Goal: Task Accomplishment & Management: Use online tool/utility

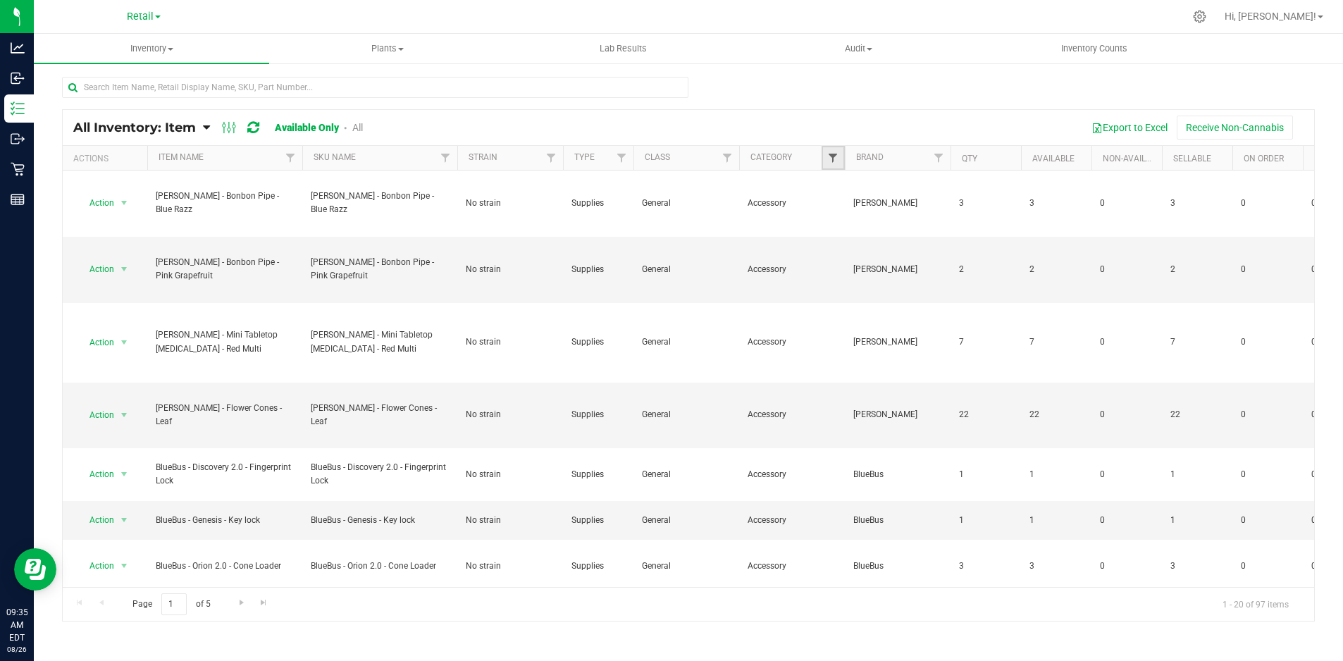
click at [833, 156] on span "Filter" at bounding box center [832, 157] width 11 height 11
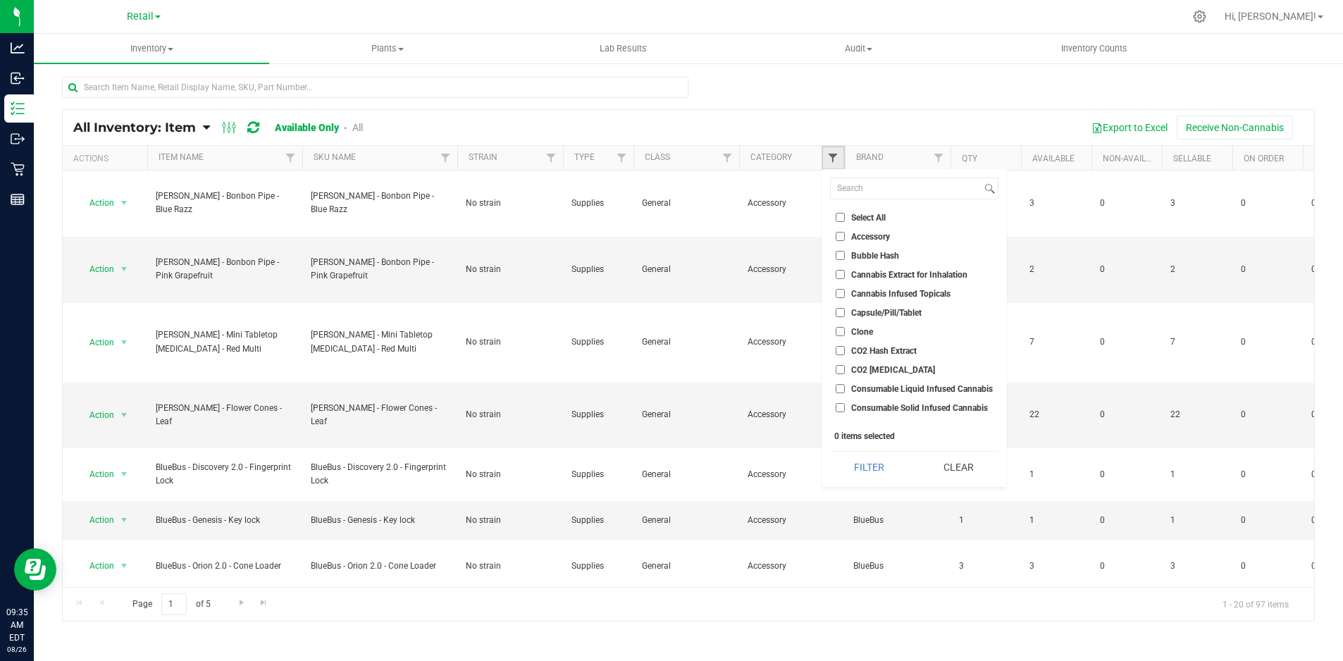
click at [834, 156] on span "Filter" at bounding box center [832, 157] width 11 height 11
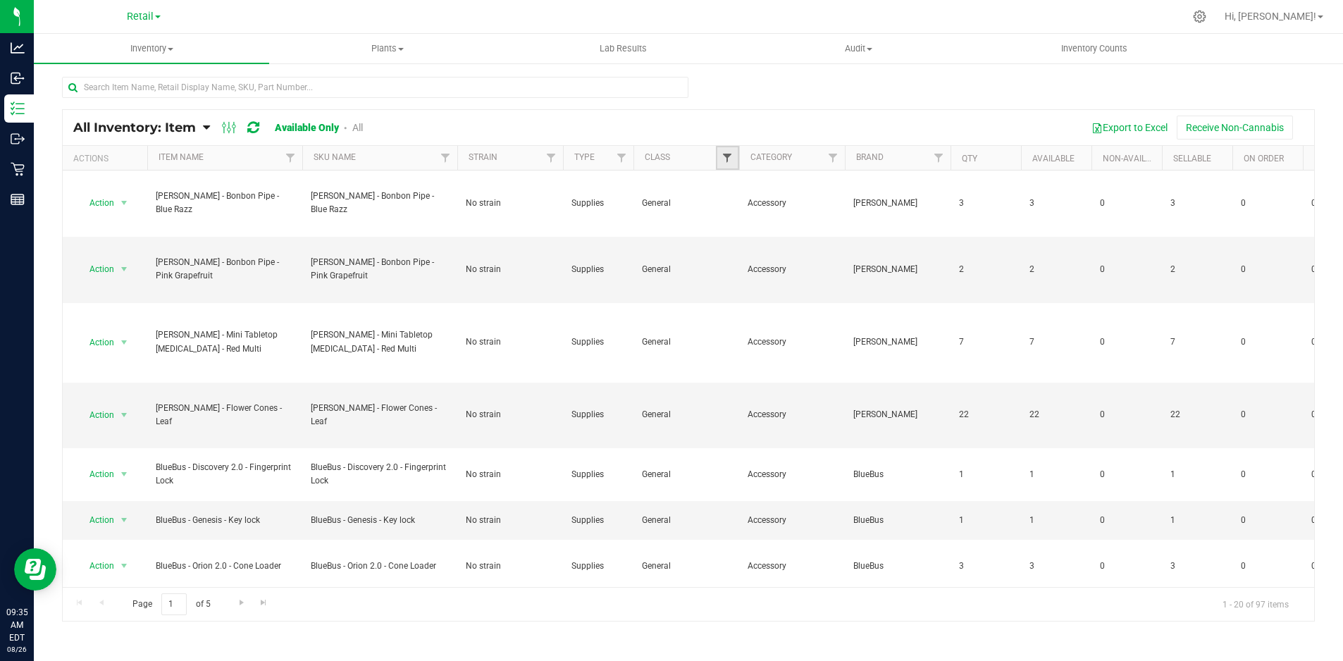
click at [728, 156] on span "Filter" at bounding box center [726, 157] width 11 height 11
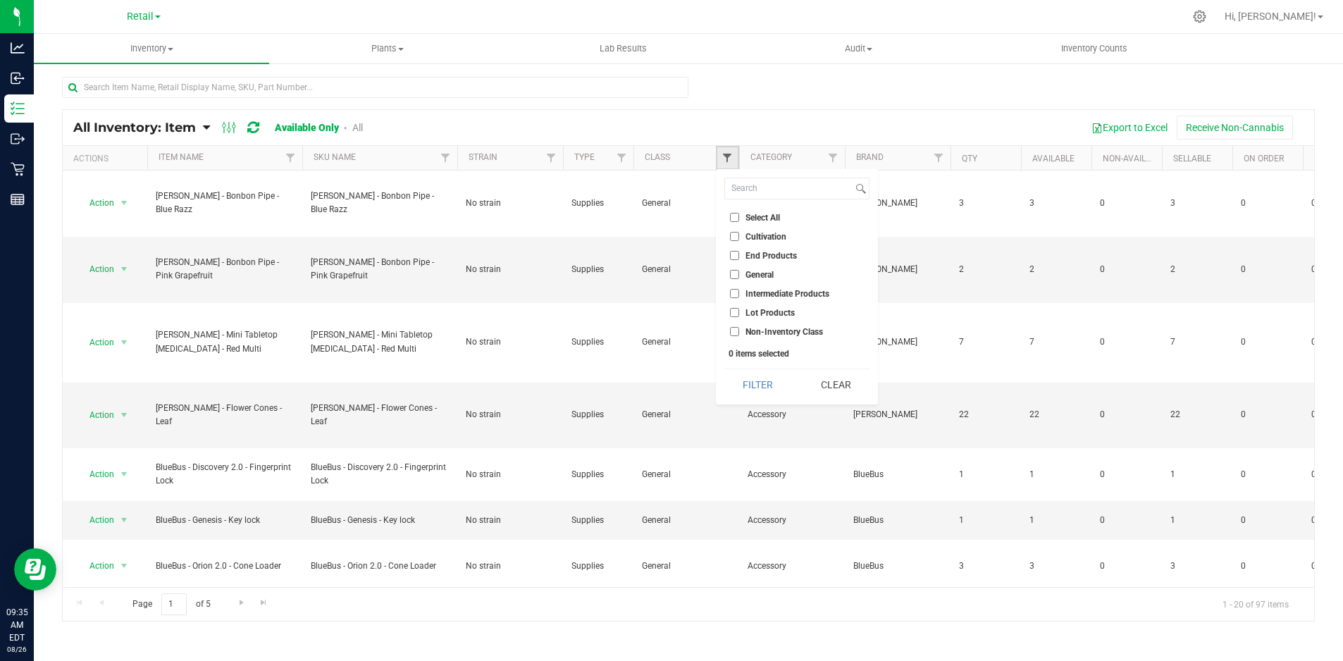
click at [731, 156] on span "Filter" at bounding box center [726, 157] width 11 height 11
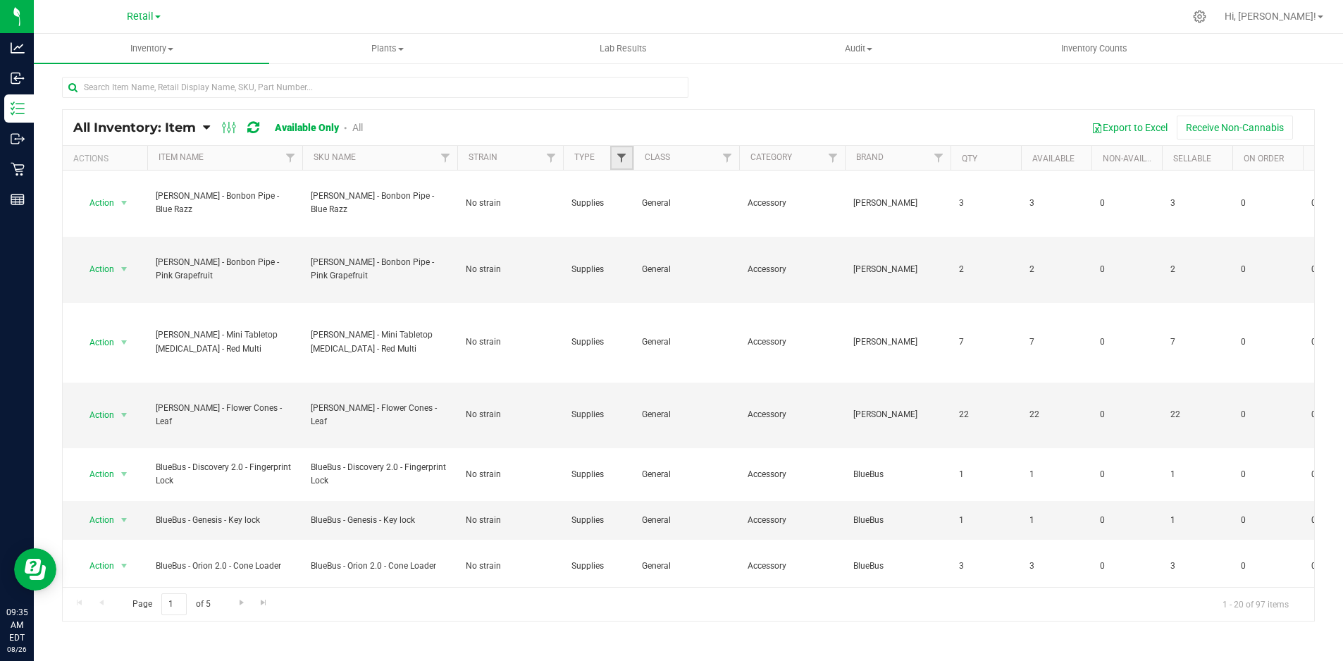
click at [620, 154] on span "Filter" at bounding box center [621, 157] width 11 height 11
click at [627, 236] on input "Cannabis" at bounding box center [628, 236] width 9 height 9
checkbox input "true"
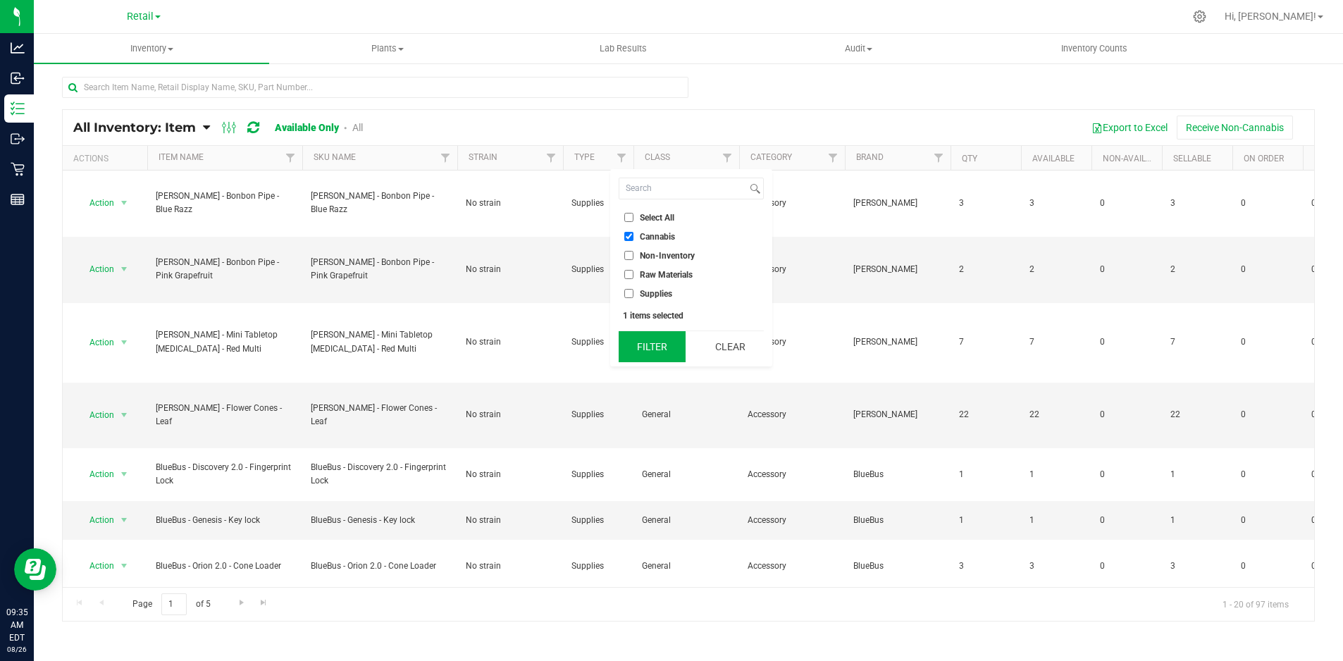
click at [656, 347] on button "Filter" at bounding box center [653, 346] width 68 height 31
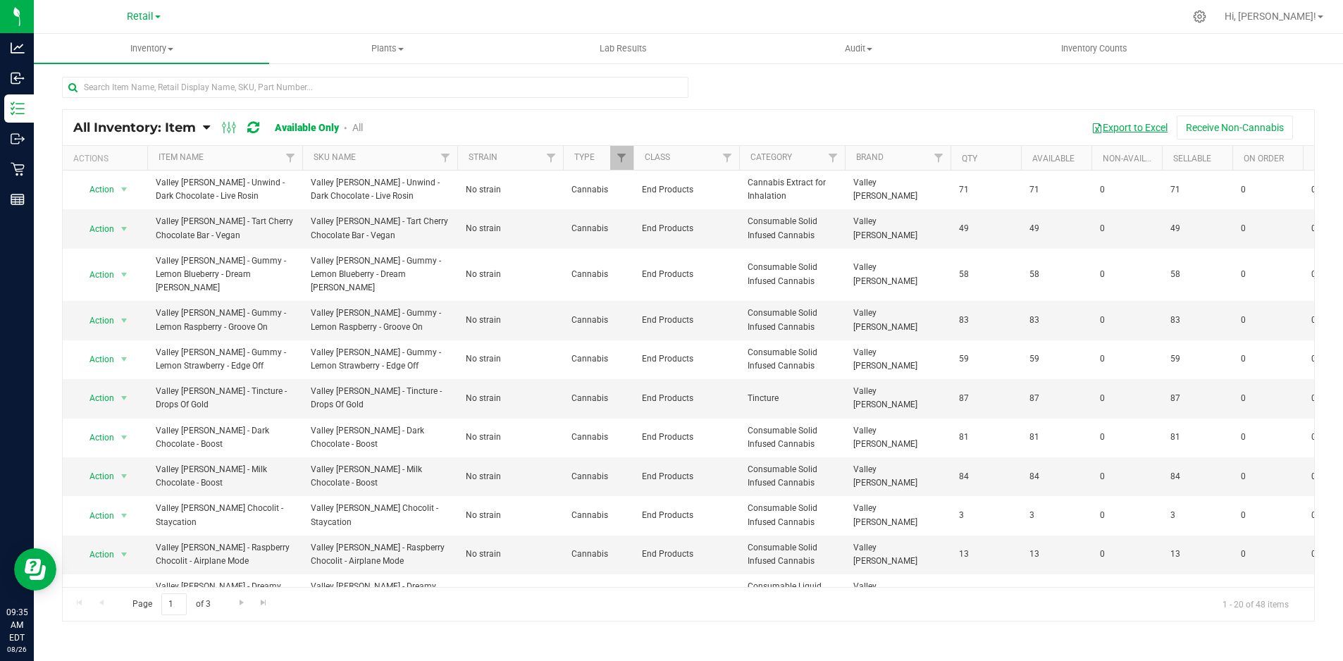
click at [1162, 128] on button "Export to Excel" at bounding box center [1129, 128] width 94 height 24
